Goal: Task Accomplishment & Management: Manage account settings

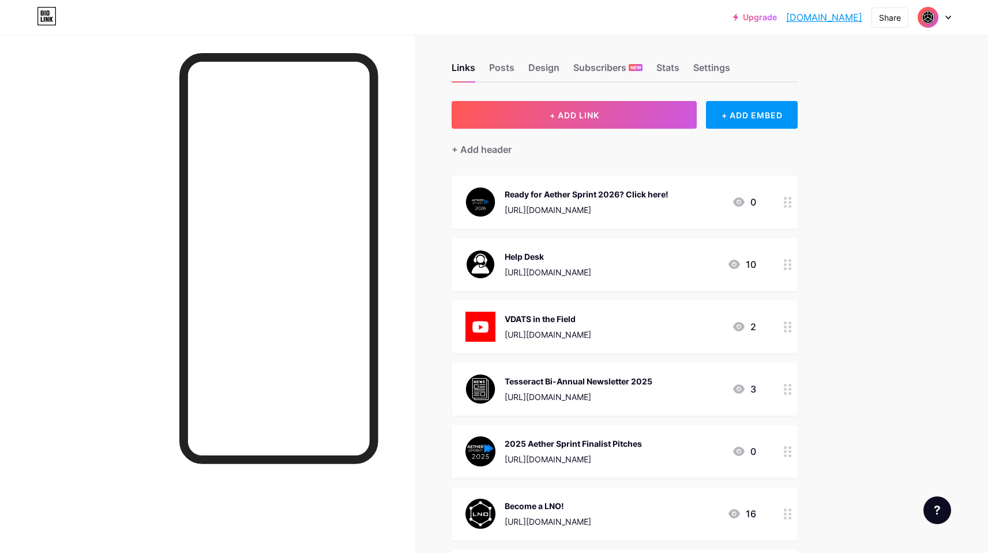
scroll to position [21, 0]
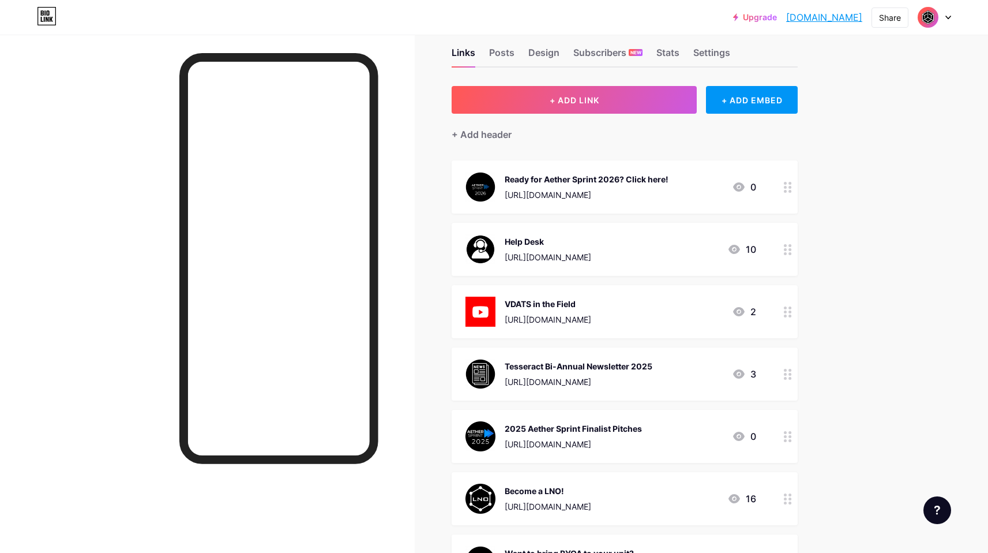
click at [711, 186] on div "Ready for Aether Sprint 2026? Click here! [URL][DOMAIN_NAME] 0" at bounding box center [611, 187] width 291 height 30
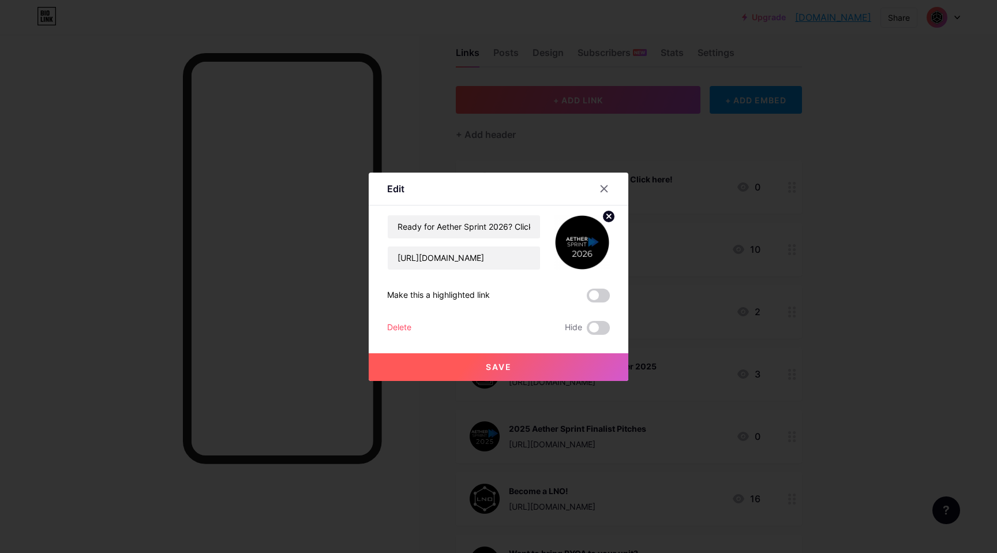
click at [602, 219] on circle at bounding box center [608, 216] width 13 height 13
click at [584, 243] on rect at bounding box center [588, 242] width 9 height 6
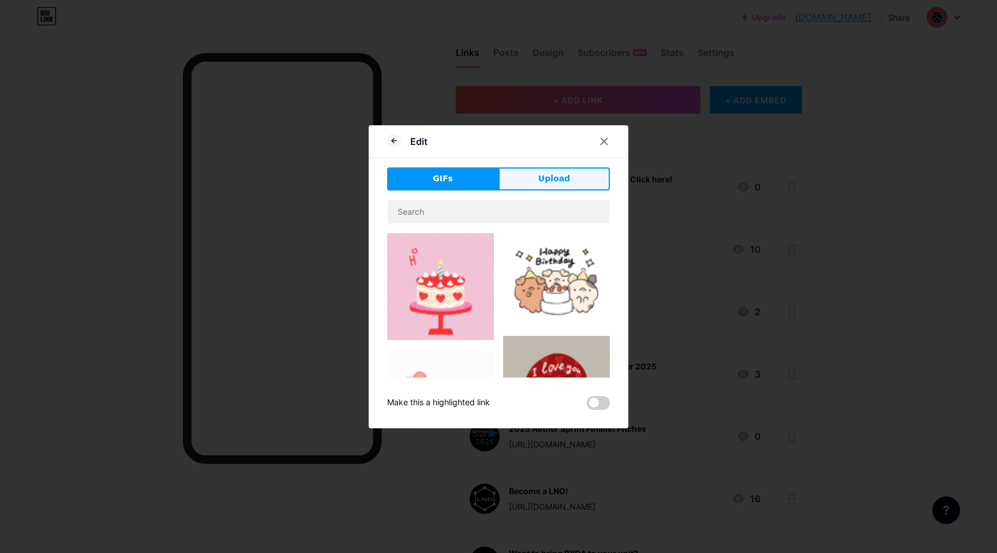
click at [538, 181] on span "Upload" at bounding box center [554, 179] width 32 height 12
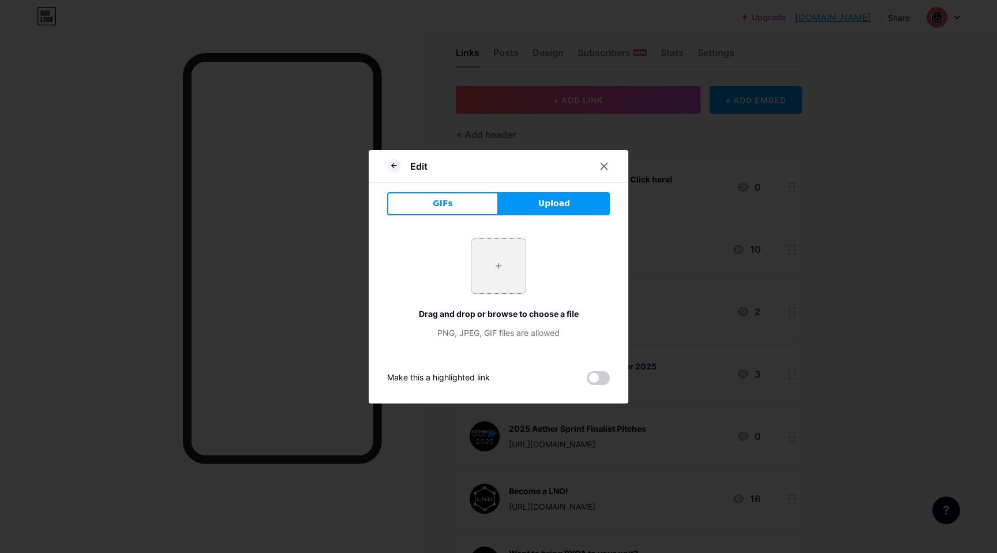
click at [492, 279] on input "file" at bounding box center [498, 266] width 54 height 54
type input "C:\fakepath\as 26 logo.png"
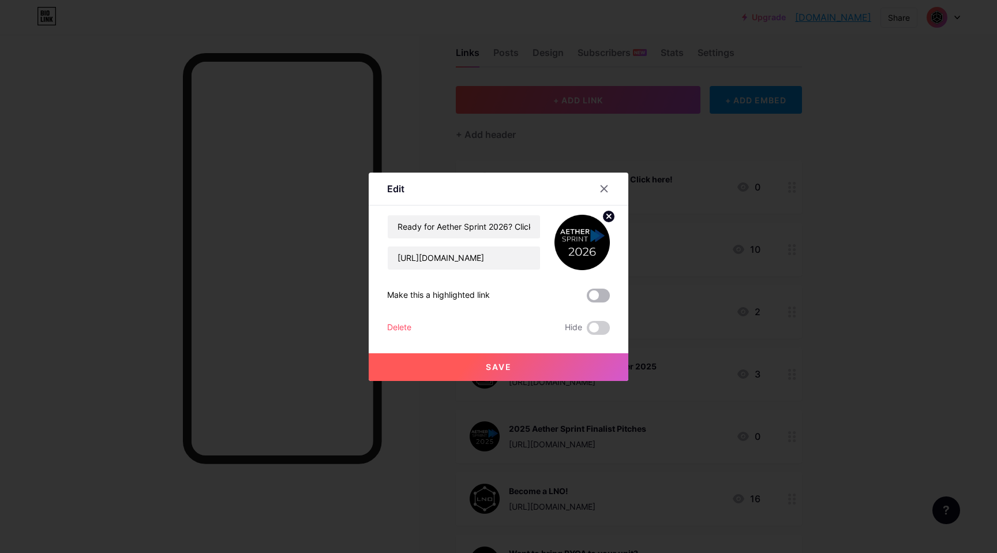
click at [592, 297] on span at bounding box center [598, 295] width 23 height 14
click at [587, 298] on input "checkbox" at bounding box center [587, 298] width 0 height 0
click at [553, 366] on button "Save" at bounding box center [499, 367] width 260 height 28
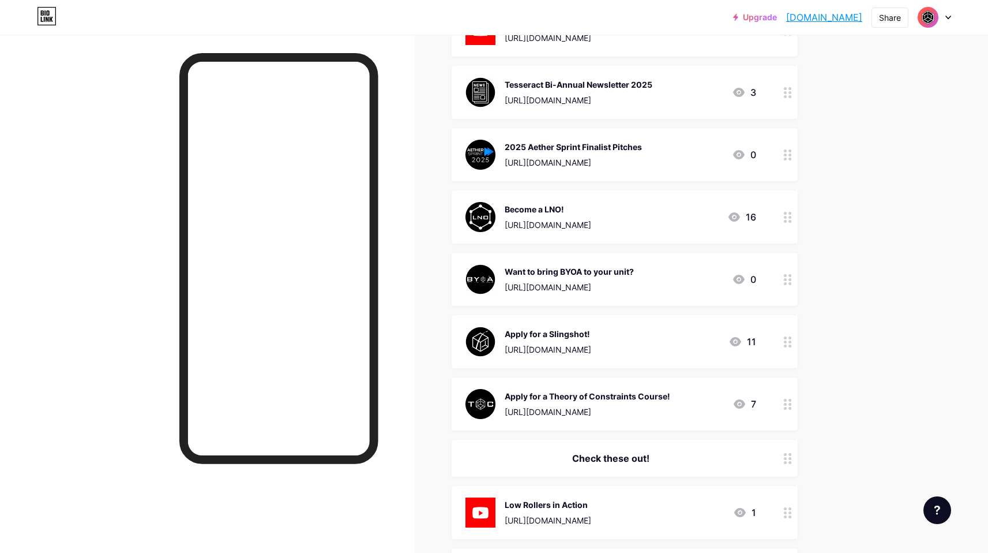
scroll to position [296, 0]
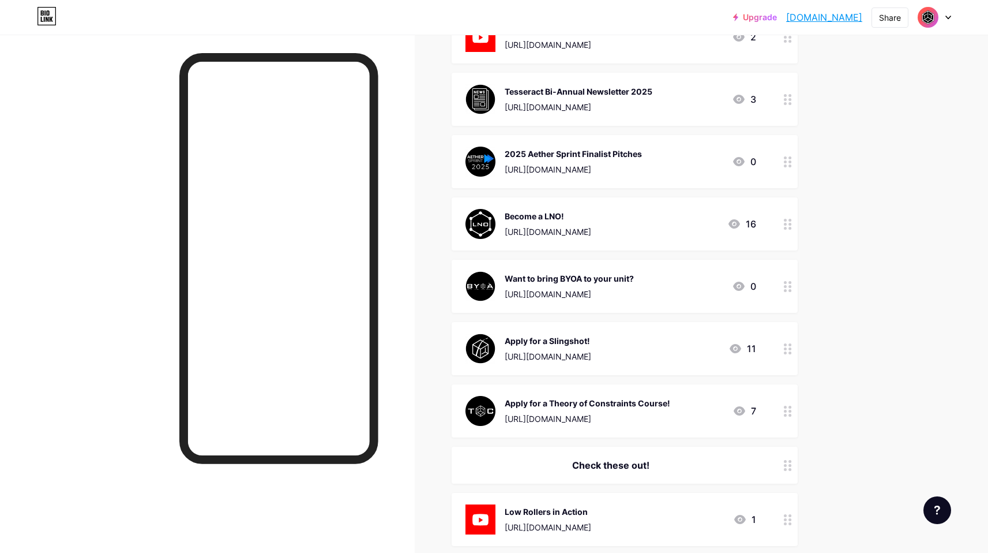
click at [634, 275] on div "Want to bring BYOA to your unit?" at bounding box center [569, 278] width 129 height 12
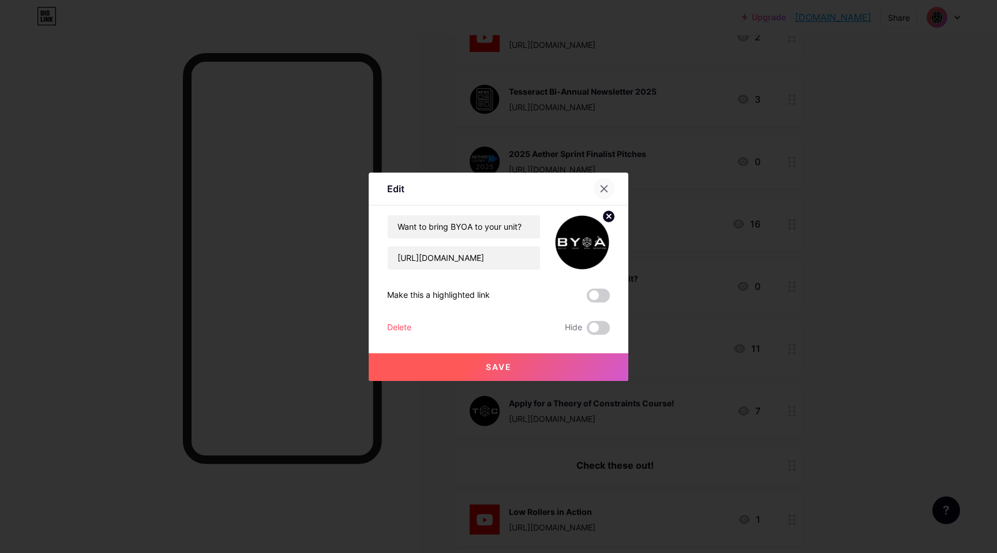
click at [599, 186] on icon at bounding box center [603, 188] width 9 height 9
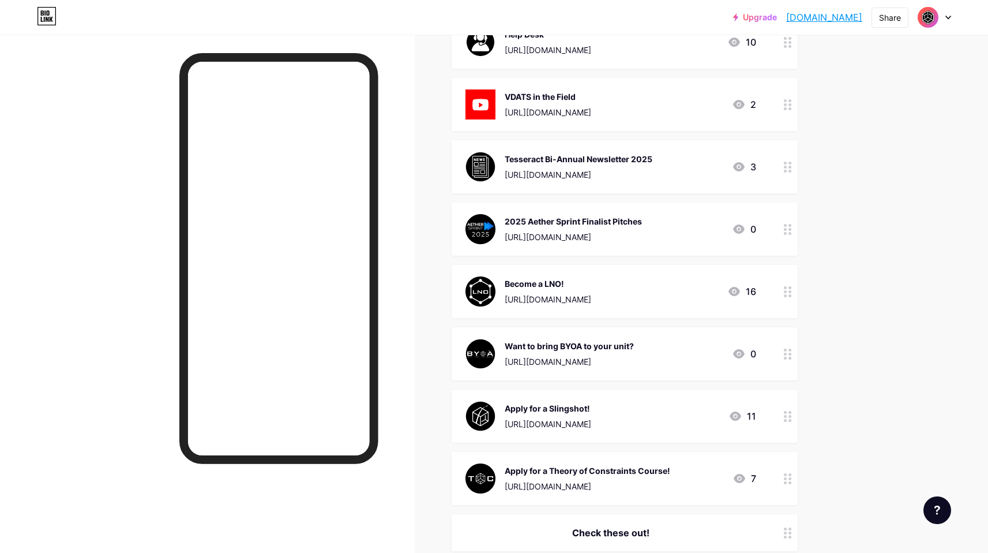
scroll to position [211, 0]
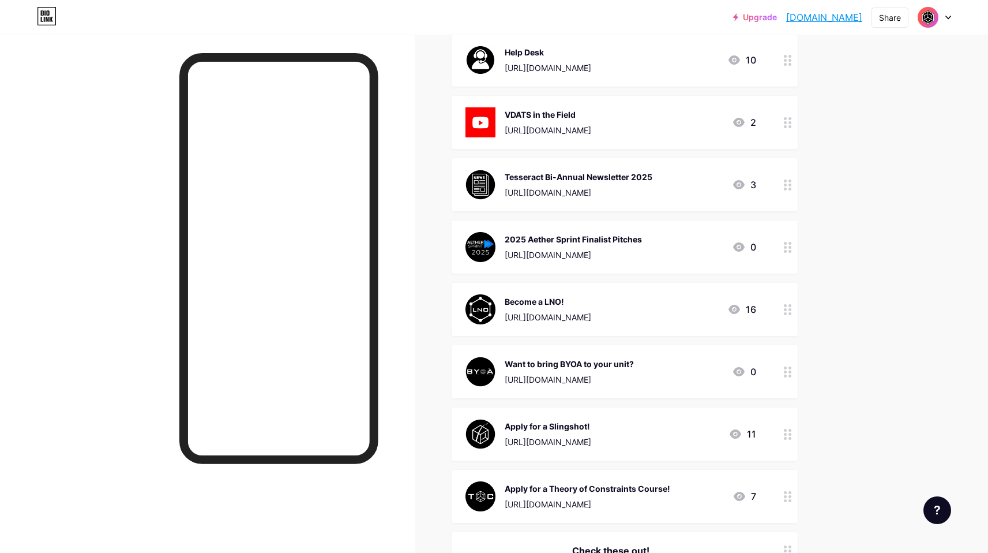
drag, startPoint x: 621, startPoint y: 174, endPoint x: 620, endPoint y: 193, distance: 19.1
click at [620, 193] on div "Tesseract Bi-Annual Newsletter 2025 [URL][DOMAIN_NAME]" at bounding box center [579, 185] width 148 height 30
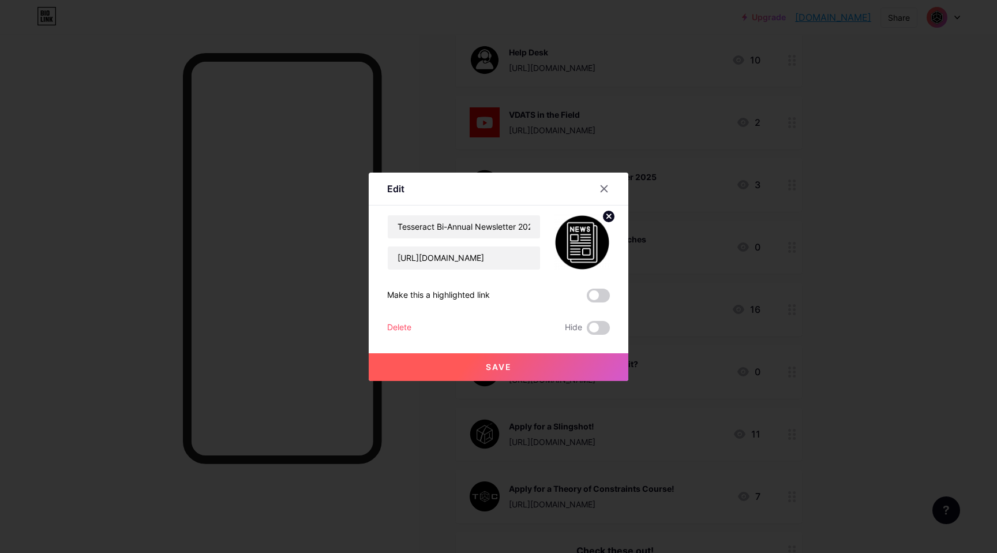
click at [824, 203] on div at bounding box center [498, 276] width 997 height 553
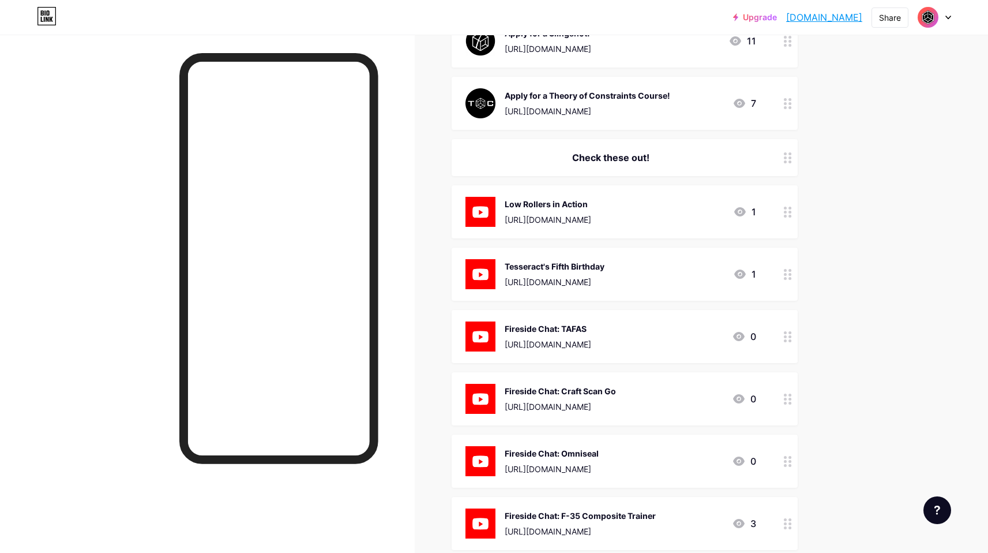
scroll to position [653, 0]
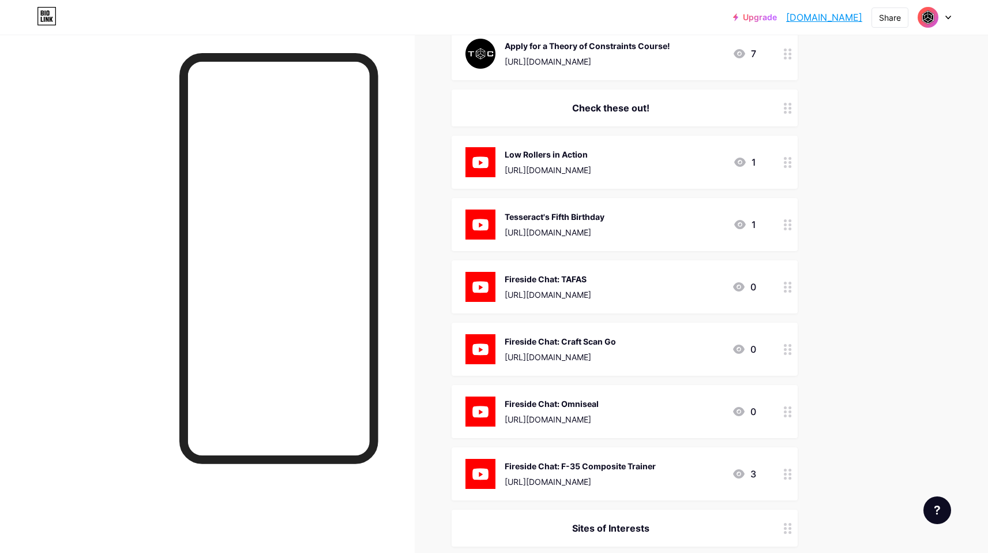
click at [790, 480] on div at bounding box center [788, 473] width 20 height 53
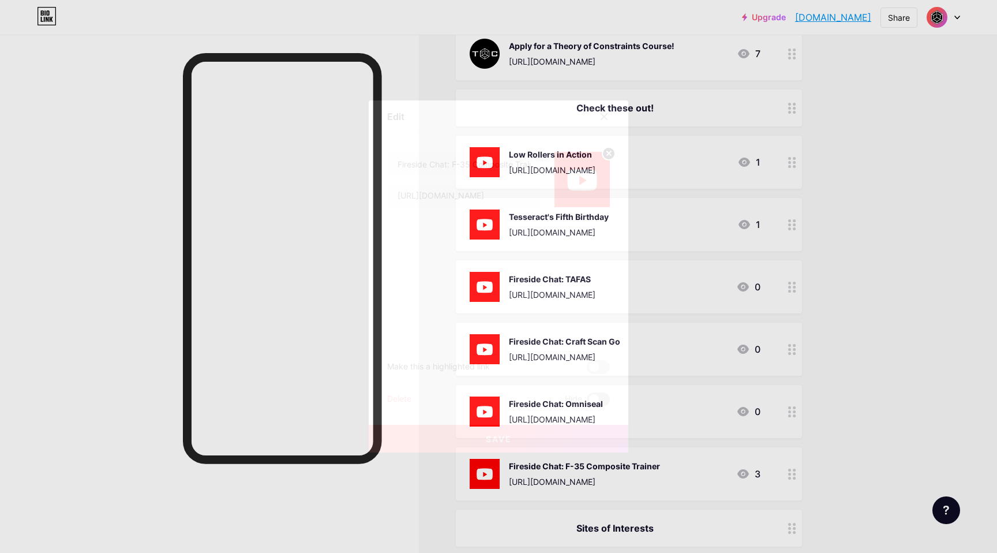
click at [604, 396] on span at bounding box center [598, 399] width 23 height 14
click at [587, 402] on input "checkbox" at bounding box center [587, 402] width 0 height 0
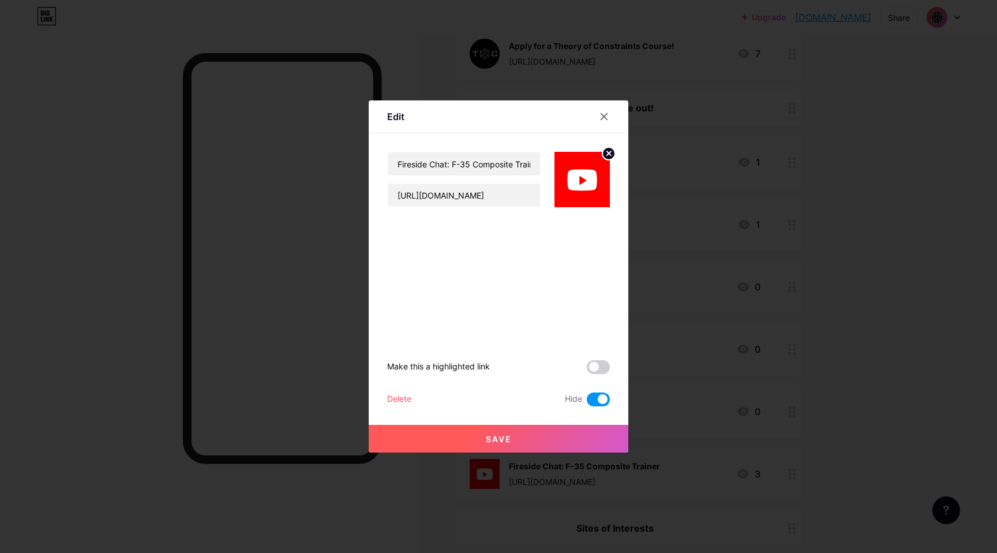
click at [601, 395] on span at bounding box center [598, 399] width 23 height 14
click at [587, 402] on input "checkbox" at bounding box center [587, 402] width 0 height 0
click at [395, 399] on div "Delete" at bounding box center [399, 399] width 24 height 14
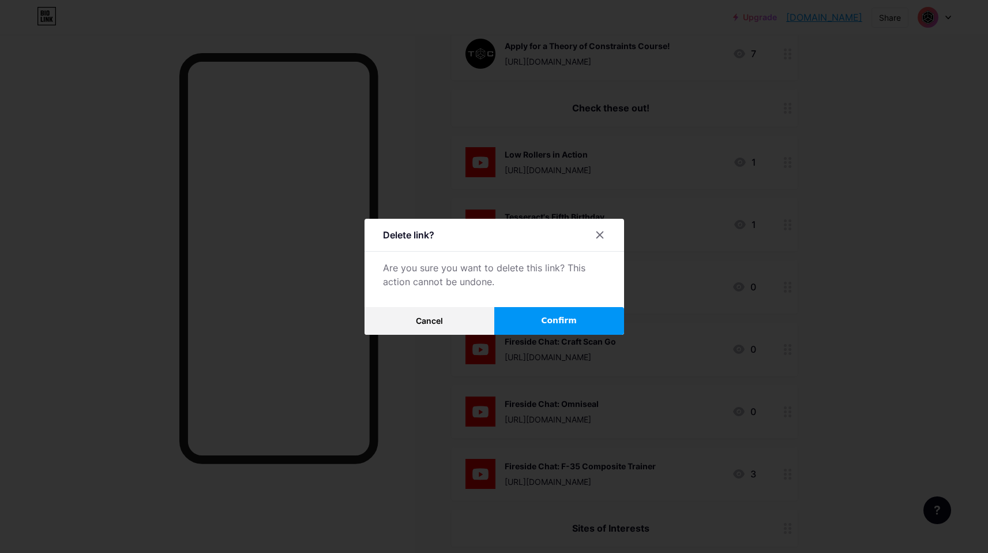
click at [563, 316] on span "Confirm" at bounding box center [559, 320] width 36 height 12
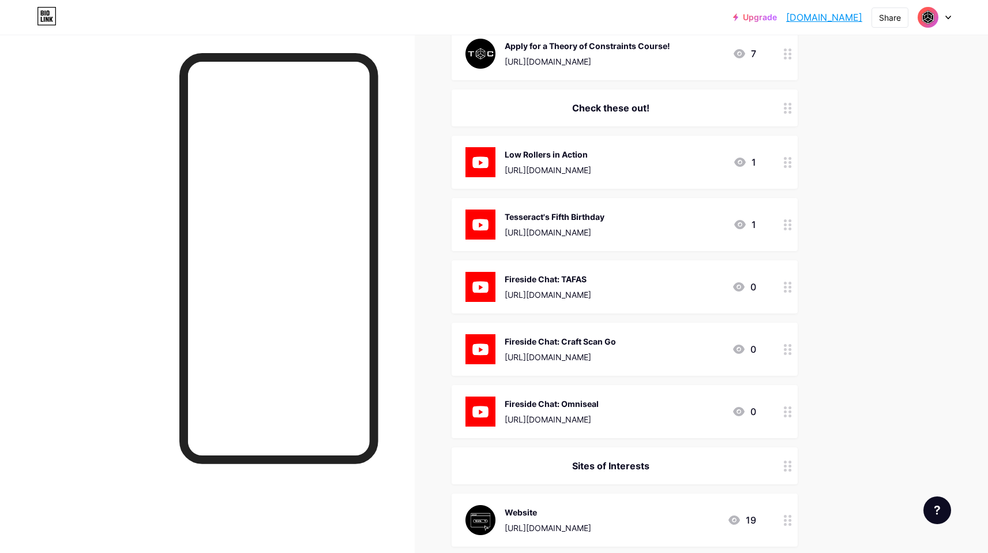
click at [669, 399] on div "Fireside Chat: Omniseal [URL][DOMAIN_NAME] 0" at bounding box center [611, 411] width 291 height 30
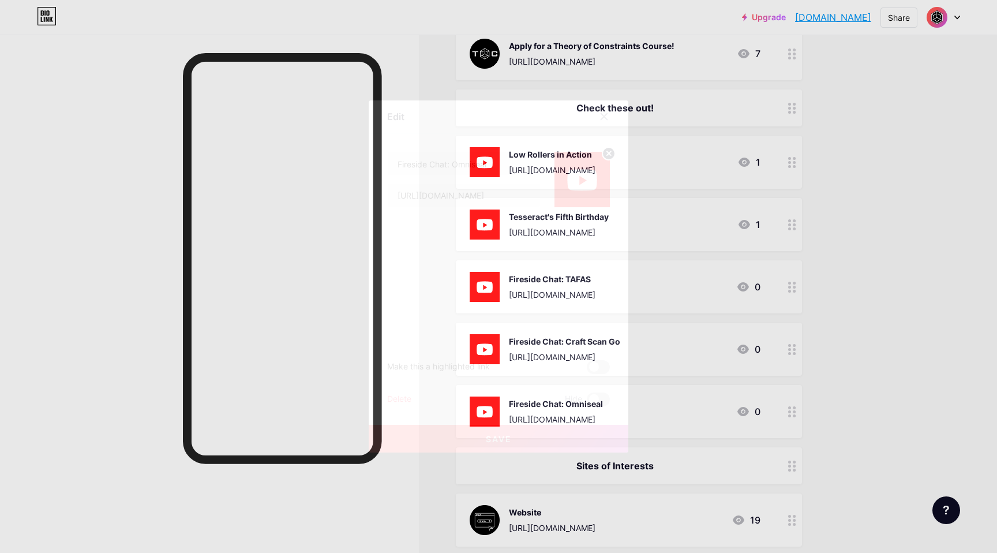
click at [407, 393] on div "Delete" at bounding box center [399, 399] width 24 height 14
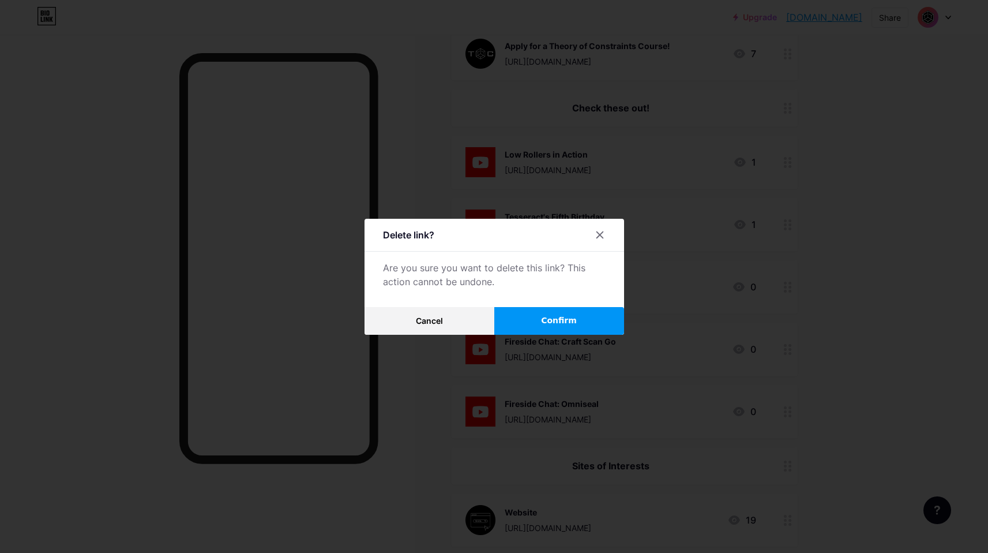
click at [597, 326] on button "Confirm" at bounding box center [559, 321] width 130 height 28
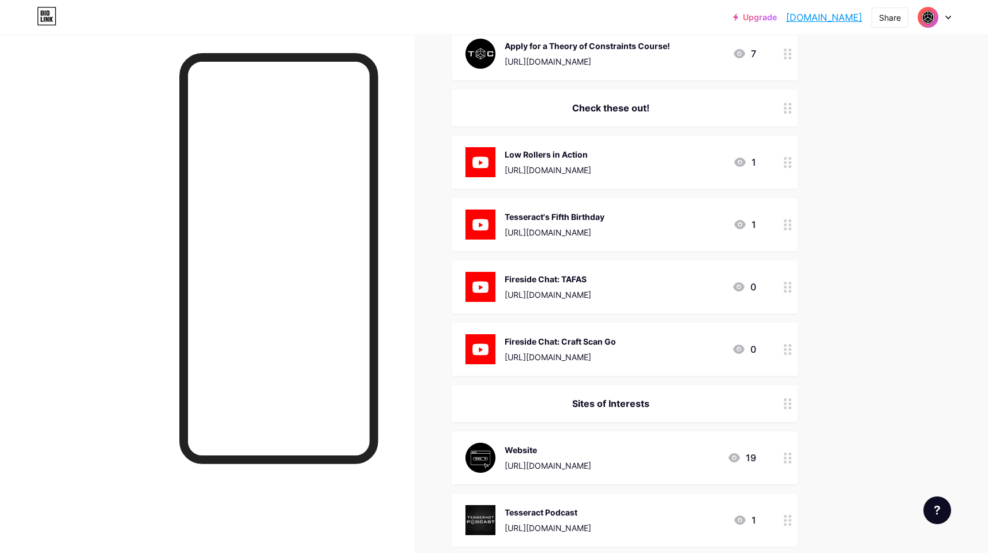
click at [689, 346] on div "Fireside Chat: Craft Scan Go [URL][DOMAIN_NAME] 0" at bounding box center [611, 349] width 291 height 30
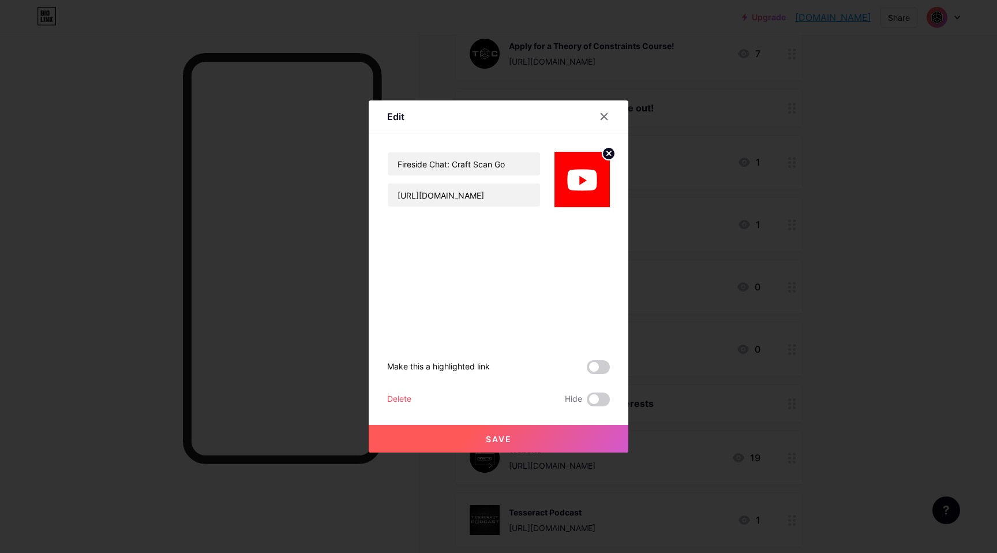
click at [400, 397] on div "Delete" at bounding box center [399, 399] width 24 height 14
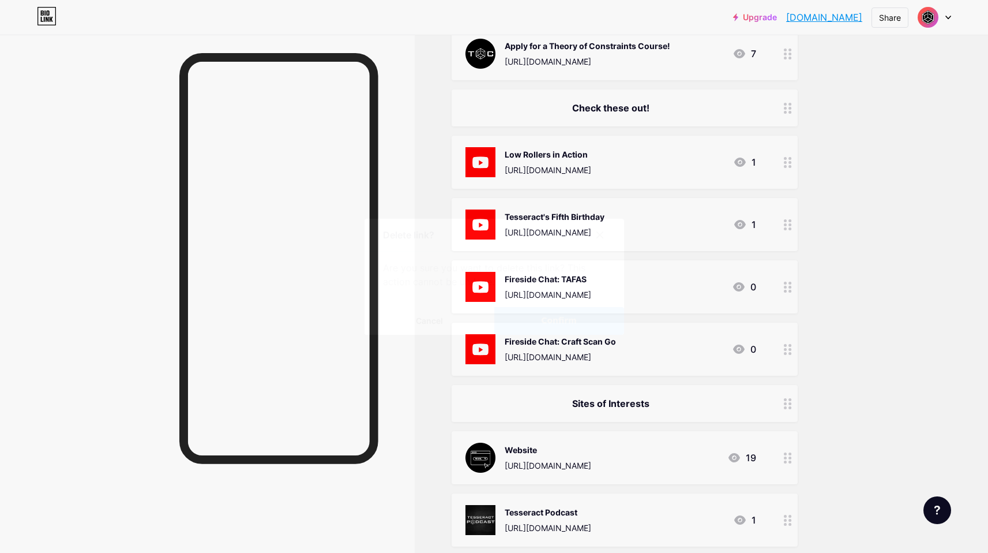
click at [581, 325] on button "Confirm" at bounding box center [559, 321] width 130 height 28
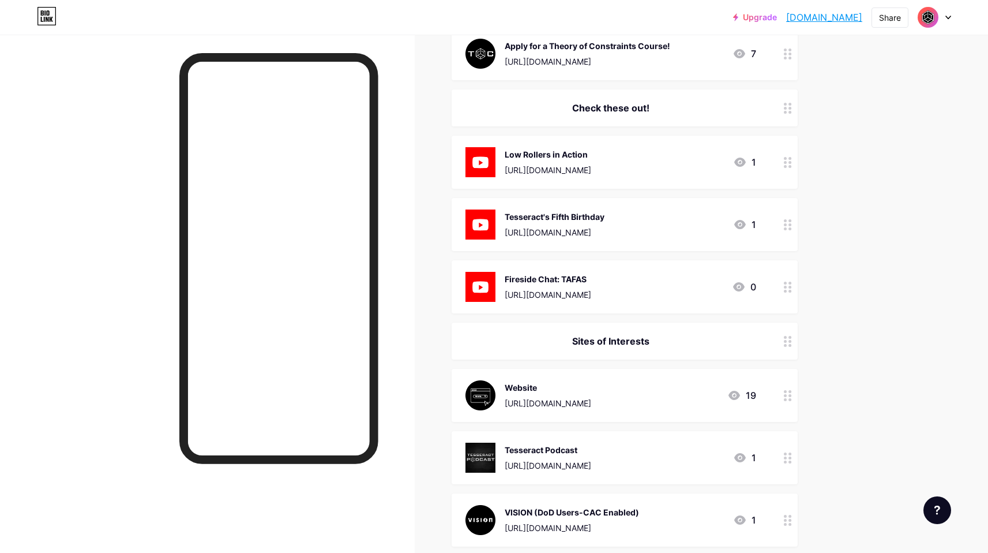
click at [591, 283] on div "Fireside Chat: TAFAS" at bounding box center [548, 279] width 87 height 12
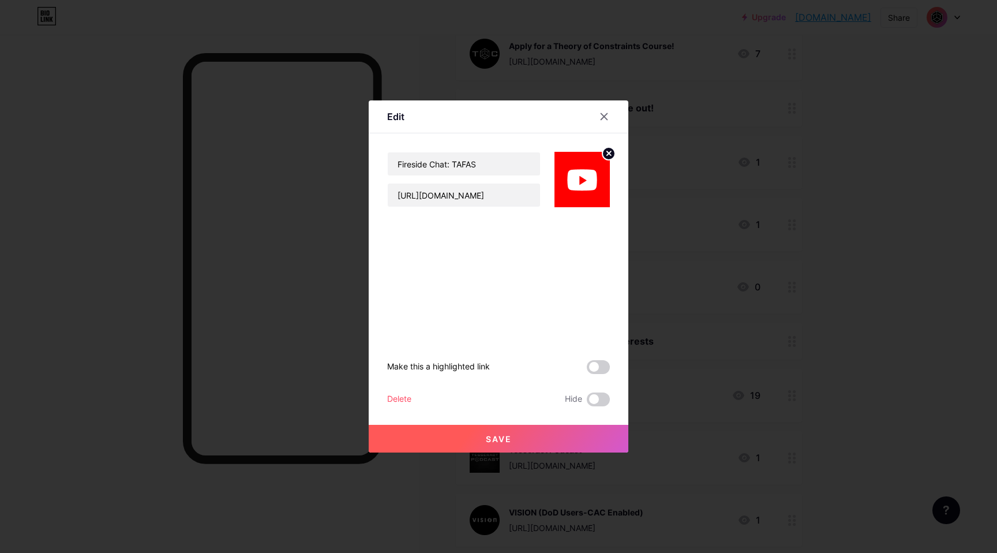
click at [393, 399] on div "Delete" at bounding box center [399, 399] width 24 height 14
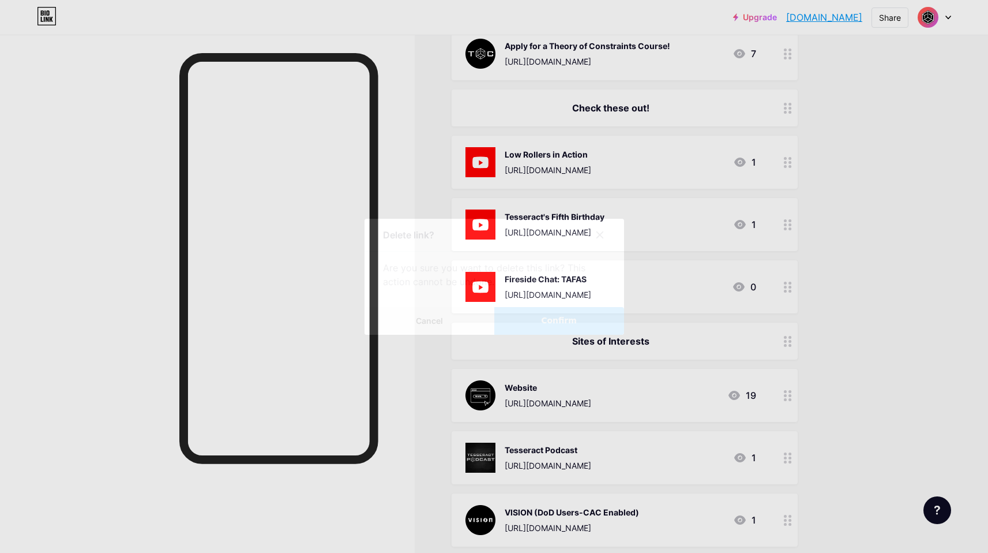
click at [571, 322] on span "Confirm" at bounding box center [559, 320] width 36 height 12
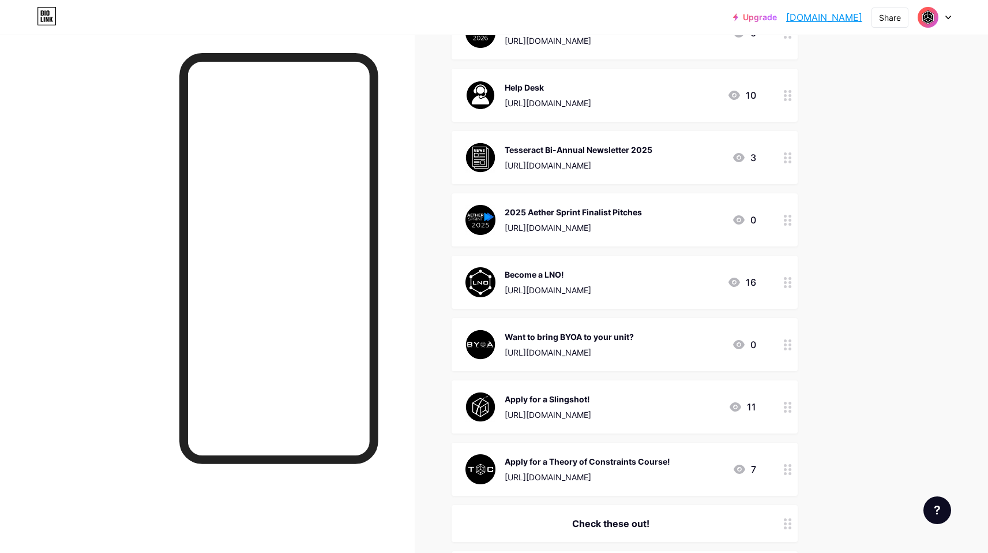
scroll to position [314, 0]
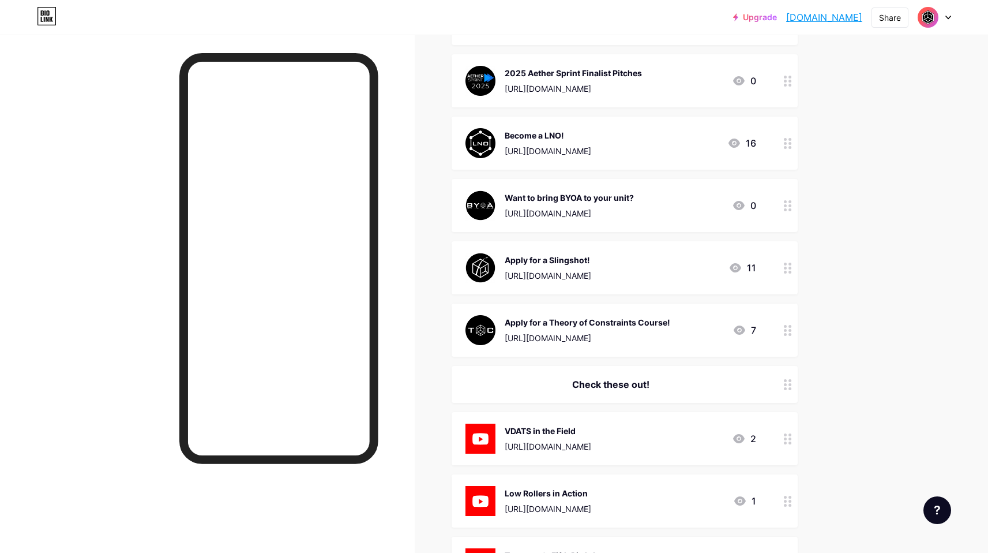
drag, startPoint x: 784, startPoint y: 332, endPoint x: 104, endPoint y: 309, distance: 680.1
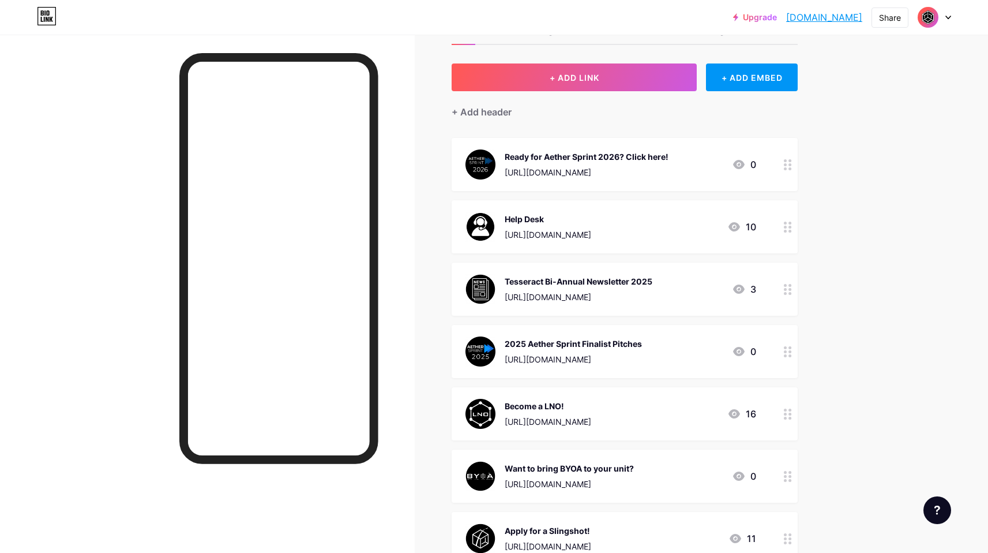
scroll to position [51, 0]
